Goal: Task Accomplishment & Management: Manage account settings

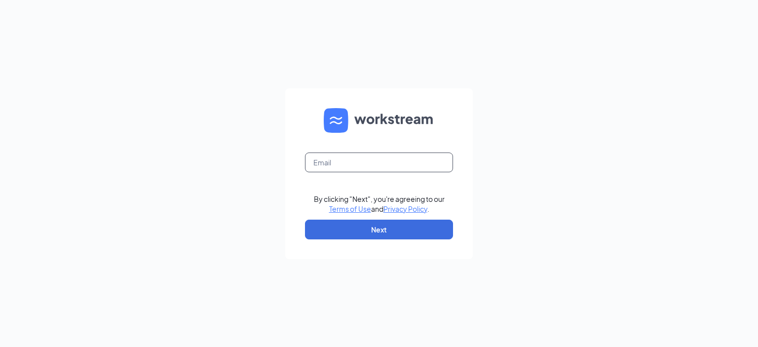
drag, startPoint x: 360, startPoint y: 165, endPoint x: 371, endPoint y: 155, distance: 15.0
click at [360, 165] on input "text" at bounding box center [379, 162] width 148 height 20
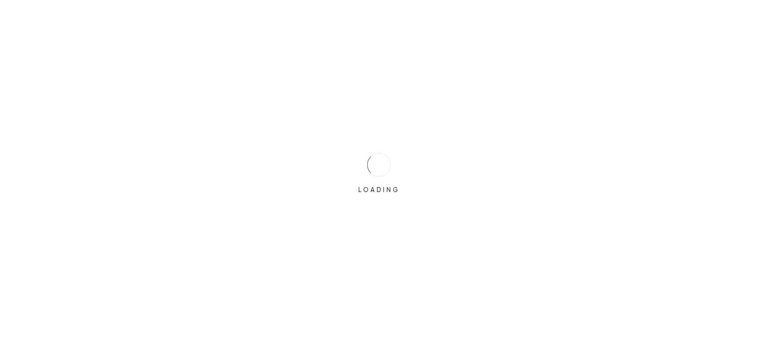
click at [363, 158] on div "LOADING" at bounding box center [378, 173] width 49 height 49
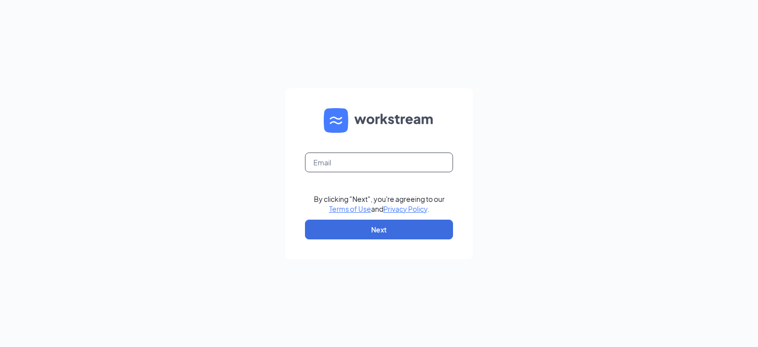
click at [376, 163] on input "text" at bounding box center [379, 162] width 148 height 20
type input "16757bk@bk-fl.com"
click at [387, 231] on button "Next" at bounding box center [379, 230] width 148 height 20
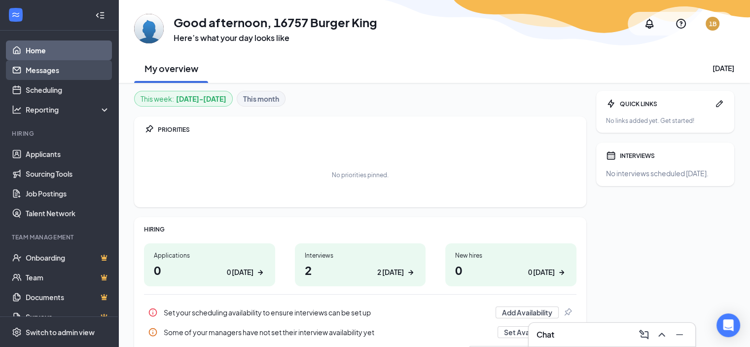
click at [55, 72] on link "Messages" at bounding box center [68, 70] width 84 height 20
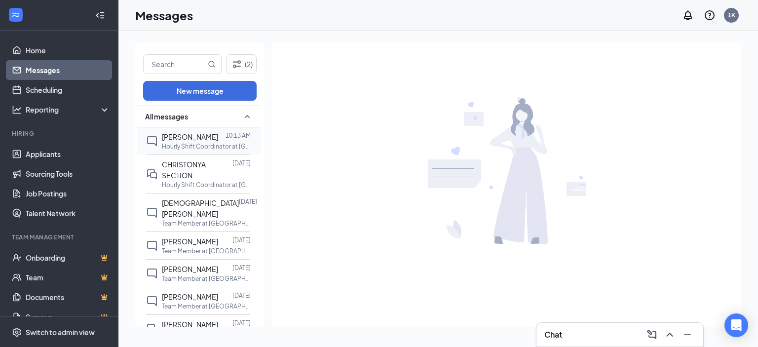
click at [197, 142] on p "Hourly Shift Coordinator at [GEOGRAPHIC_DATA]" at bounding box center [206, 146] width 89 height 8
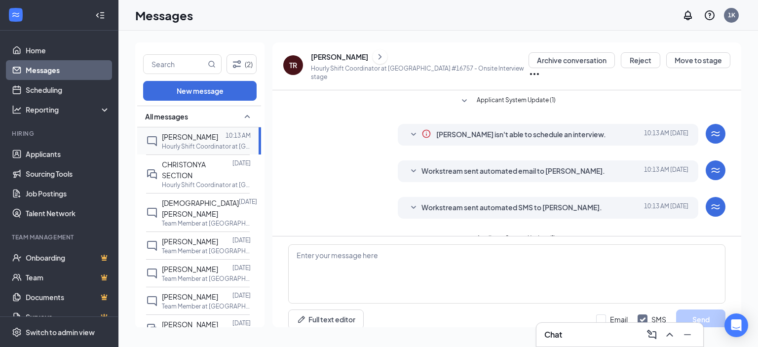
scroll to position [7, 0]
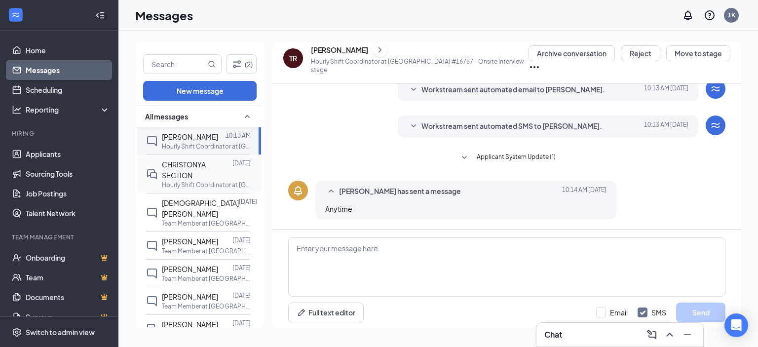
click at [181, 175] on span "CHRISTONYA SECTION" at bounding box center [184, 170] width 44 height 20
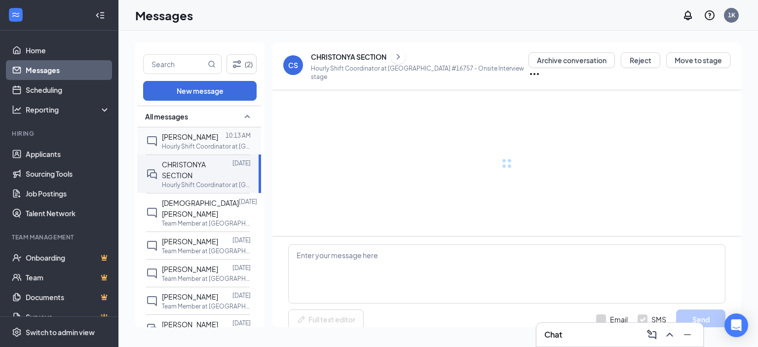
click at [210, 137] on span "[PERSON_NAME]" at bounding box center [190, 136] width 56 height 9
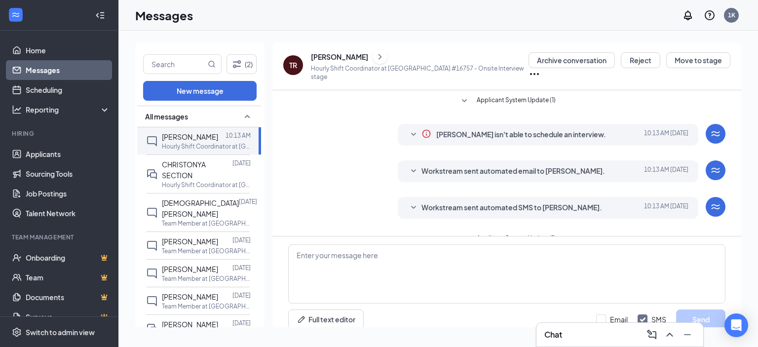
scroll to position [7, 0]
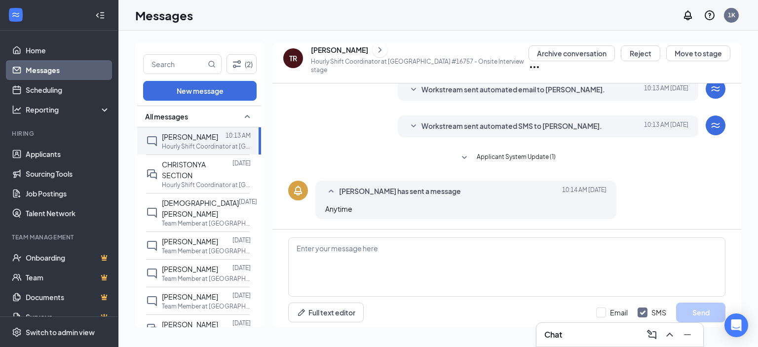
click at [378, 51] on icon "ChevronRight" at bounding box center [379, 49] width 3 height 5
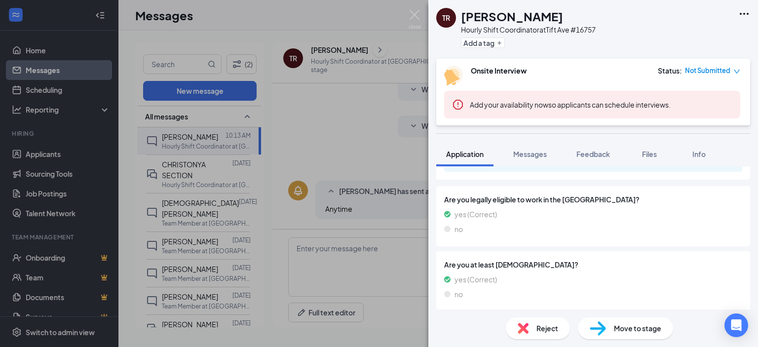
scroll to position [269, 0]
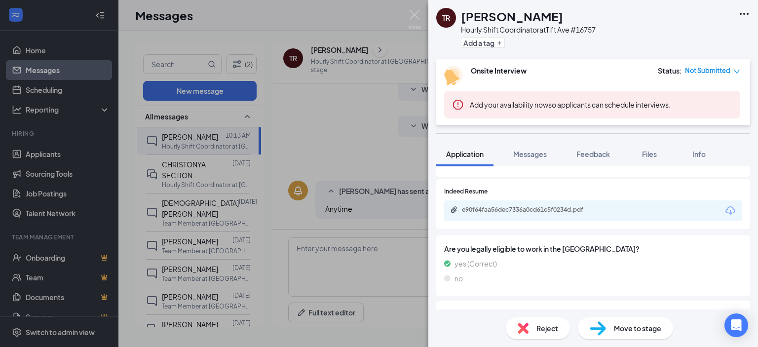
click at [715, 209] on div "e90f64faa56dec7336a0cd61c5f0234d.pdf" at bounding box center [593, 210] width 298 height 21
click at [724, 211] on icon "Download" at bounding box center [730, 211] width 12 height 12
click at [218, 208] on div "TR [PERSON_NAME] Hourly Shift Coordinator at [GEOGRAPHIC_DATA] #16757 Add a tag…" at bounding box center [379, 173] width 758 height 347
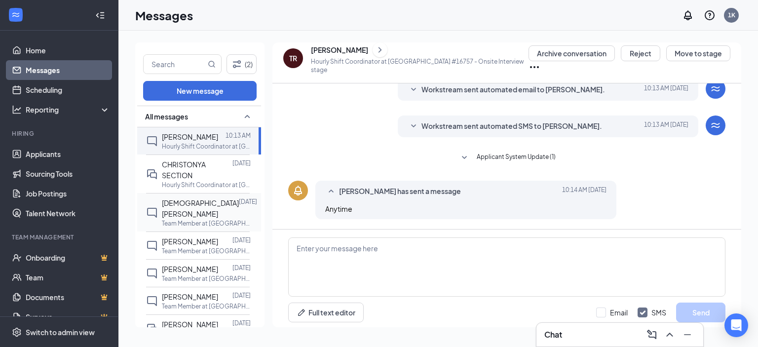
click at [208, 207] on div "[DEMOGRAPHIC_DATA][PERSON_NAME]" at bounding box center [200, 208] width 77 height 22
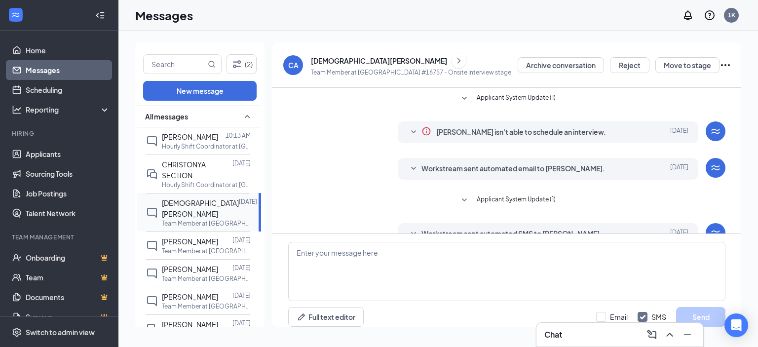
scroll to position [74, 0]
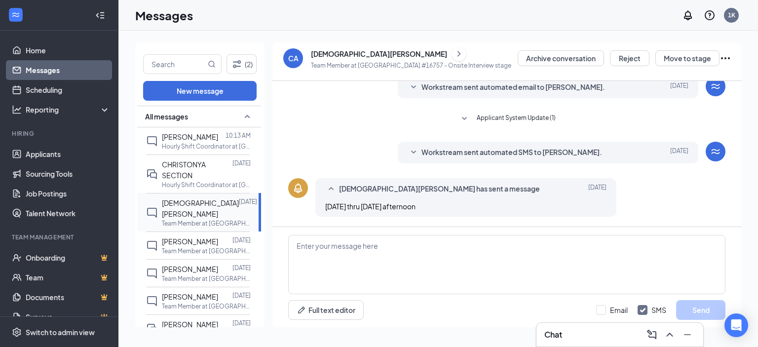
click at [175, 204] on span "[DEMOGRAPHIC_DATA][PERSON_NAME]" at bounding box center [200, 208] width 77 height 20
click at [454, 53] on icon "ChevronRight" at bounding box center [459, 54] width 10 height 12
